Goal: Information Seeking & Learning: Learn about a topic

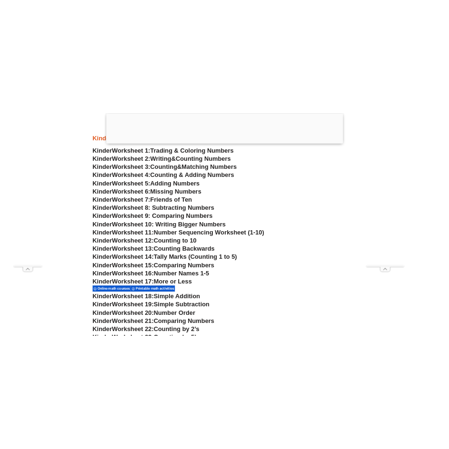
scroll to position [525, 0]
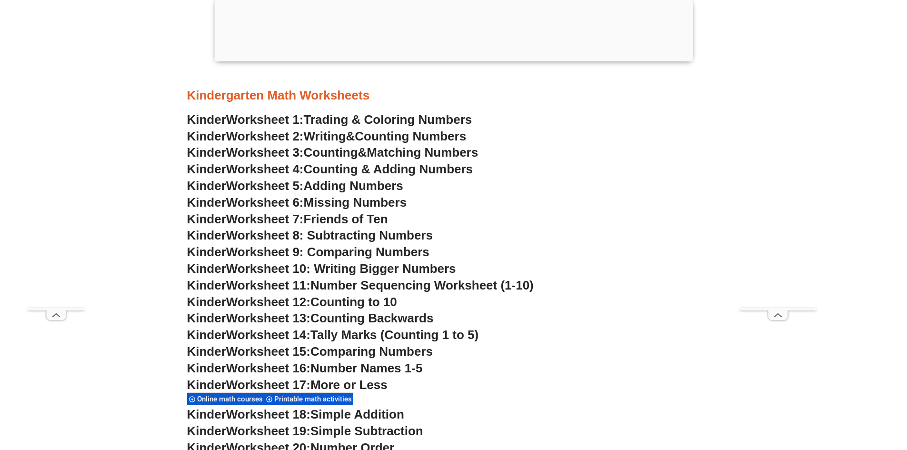
click at [403, 131] on span "Counting Numbers" at bounding box center [410, 136] width 111 height 14
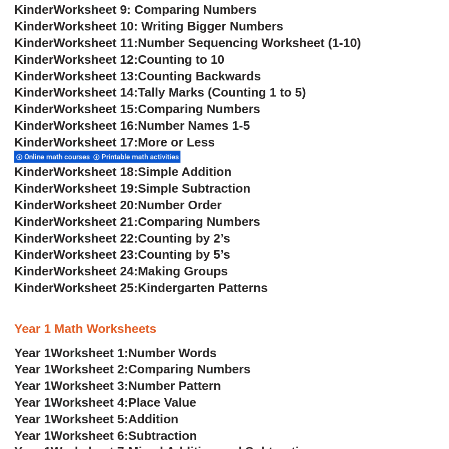
scroll to position [642, 0]
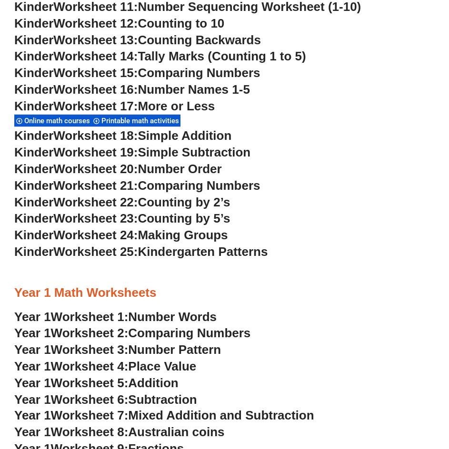
click at [209, 221] on span "Counting by 5’s" at bounding box center [184, 218] width 92 height 14
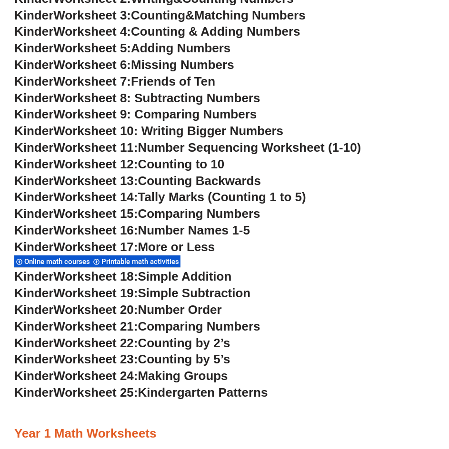
scroll to position [452, 0]
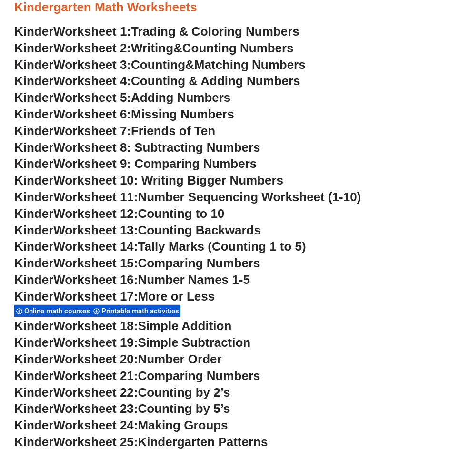
click at [247, 62] on span "Matching Numbers" at bounding box center [249, 65] width 111 height 14
click at [239, 264] on span "Comparing Numbers" at bounding box center [199, 263] width 122 height 14
click at [45, 248] on span "Kinder" at bounding box center [33, 246] width 39 height 14
drag, startPoint x: 45, startPoint y: 248, endPoint x: 56, endPoint y: 251, distance: 11.0
click at [53, 251] on span "Kinder" at bounding box center [33, 246] width 39 height 14
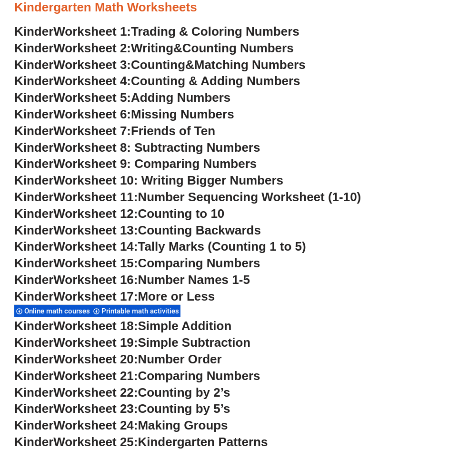
click at [90, 252] on span "Worksheet 14:" at bounding box center [95, 246] width 84 height 14
click at [97, 247] on span "Worksheet 14:" at bounding box center [95, 246] width 84 height 14
click at [124, 248] on span "Worksheet 14:" at bounding box center [95, 246] width 84 height 14
click at [137, 251] on span "Worksheet 14:" at bounding box center [95, 246] width 84 height 14
click at [157, 251] on span "Tally Marks (Counting 1 to 5)" at bounding box center [222, 246] width 168 height 14
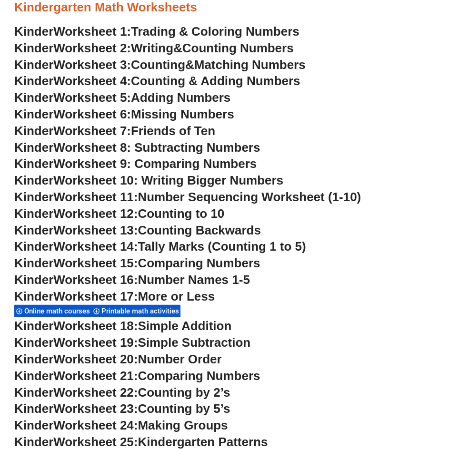
click at [161, 251] on span "Tally Marks (Counting 1 to 5)" at bounding box center [222, 246] width 168 height 14
click at [167, 270] on span "Comparing Numbers" at bounding box center [199, 263] width 122 height 14
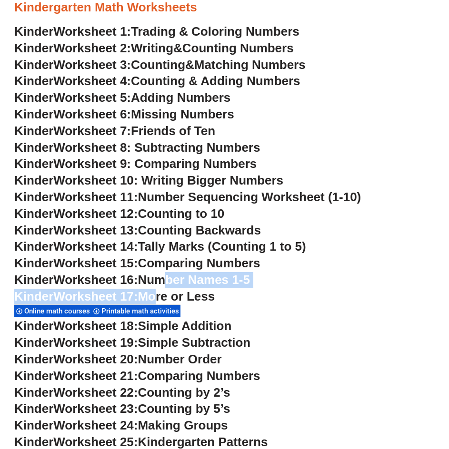
drag, startPoint x: 167, startPoint y: 273, endPoint x: 165, endPoint y: 294, distance: 21.1
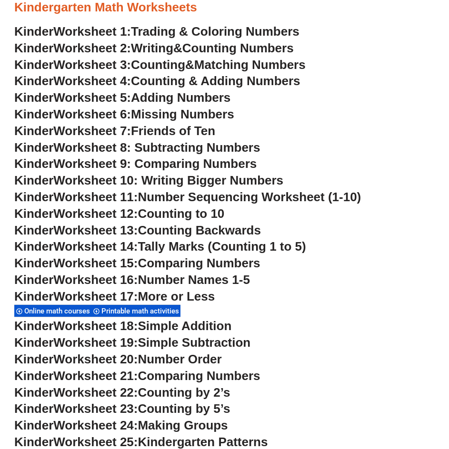
drag, startPoint x: 170, startPoint y: 291, endPoint x: 178, endPoint y: 293, distance: 8.0
click at [170, 290] on span "More or Less" at bounding box center [176, 296] width 77 height 14
drag, startPoint x: 42, startPoint y: 381, endPoint x: 64, endPoint y: 363, distance: 28.5
click at [42, 380] on span "Kinder" at bounding box center [33, 376] width 39 height 14
click at [116, 347] on span "Worksheet 19:" at bounding box center [95, 343] width 84 height 14
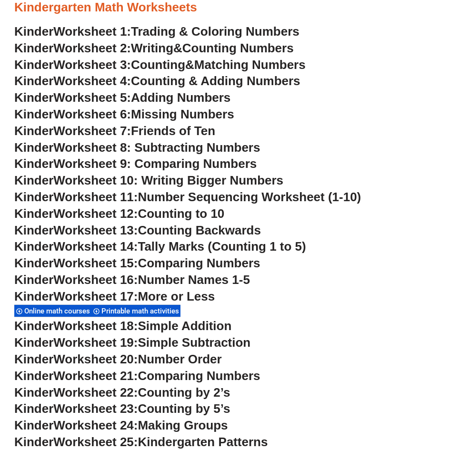
click at [181, 349] on span "Simple Subtraction" at bounding box center [194, 343] width 113 height 14
drag, startPoint x: 254, startPoint y: 338, endPoint x: 240, endPoint y: 320, distance: 22.1
click at [250, 338] on span "Simple Subtraction" at bounding box center [194, 343] width 113 height 14
click at [233, 199] on span "Number Sequencing Worksheet (1-10)" at bounding box center [249, 197] width 223 height 14
click at [205, 96] on span "Adding Numbers" at bounding box center [180, 97] width 99 height 14
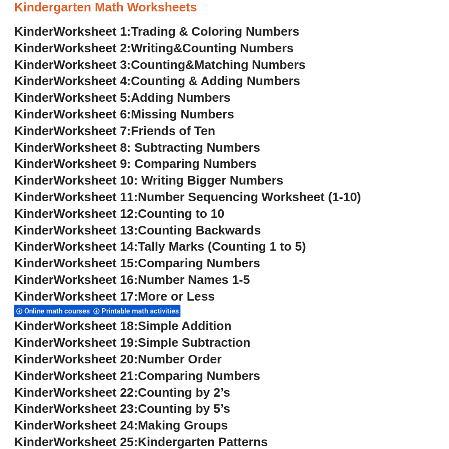
click at [246, 34] on span "Trading & Coloring Numbers" at bounding box center [215, 31] width 169 height 14
click at [230, 174] on span "Worksheet 10: Writing Bigger Numbers" at bounding box center [168, 180] width 230 height 14
click at [234, 149] on span "Worksheet 8: Subtracting Numbers" at bounding box center [156, 147] width 207 height 14
click at [202, 176] on span "Worksheet 10: Writing Bigger Numbers" at bounding box center [168, 180] width 230 height 14
click at [250, 65] on span "Matching Numbers" at bounding box center [249, 65] width 111 height 14
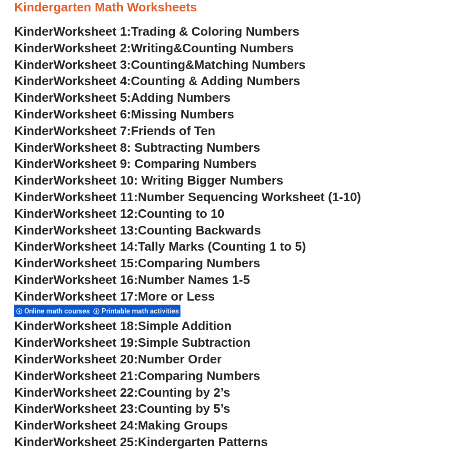
drag, startPoint x: 207, startPoint y: 81, endPoint x: 201, endPoint y: 81, distance: 5.7
click at [207, 81] on span "Counting & Adding Numbers" at bounding box center [215, 81] width 169 height 14
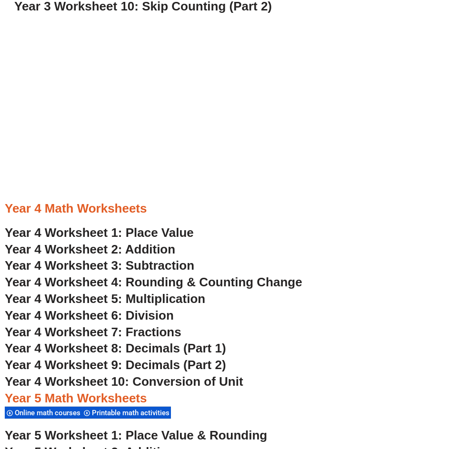
scroll to position [1594, 0]
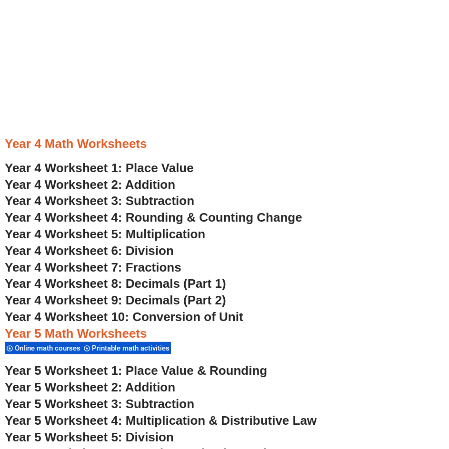
click at [156, 248] on span "Year 4 Worksheet 6: Division" at bounding box center [89, 251] width 169 height 14
click at [172, 170] on span "Year 4 Worksheet 1: Place Value" at bounding box center [99, 168] width 189 height 14
click at [180, 237] on span "Year 4 Worksheet 5: Multiplication" at bounding box center [105, 234] width 200 height 14
click at [158, 286] on span "Year 4 Worksheet 8: Decimals (Part 1)" at bounding box center [115, 284] width 221 height 14
click at [159, 318] on span "Year 4 Worksheet 10: Conversion of Unit" at bounding box center [124, 317] width 238 height 14
